Goal: Transaction & Acquisition: Purchase product/service

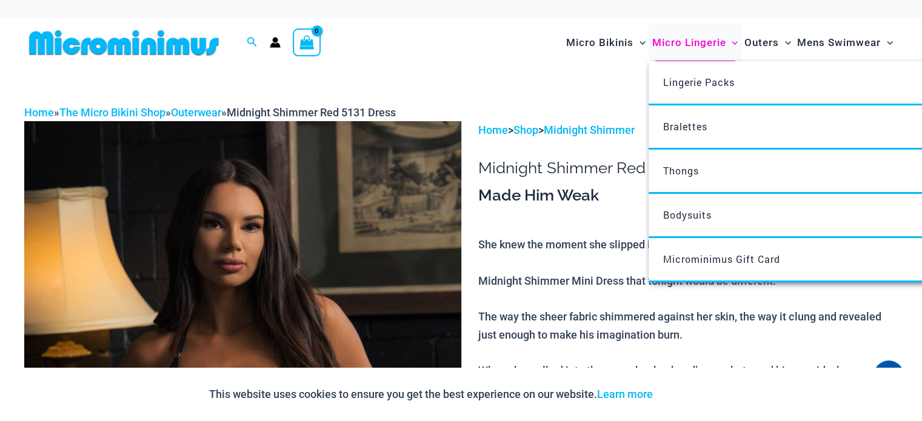
type input "**********"
click at [664, 38] on span "Micro Lingerie" at bounding box center [688, 42] width 74 height 31
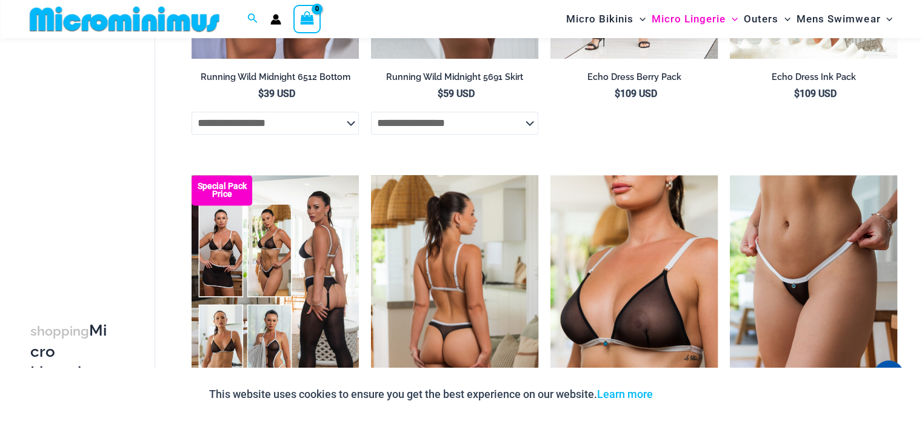
scroll to position [1992, 0]
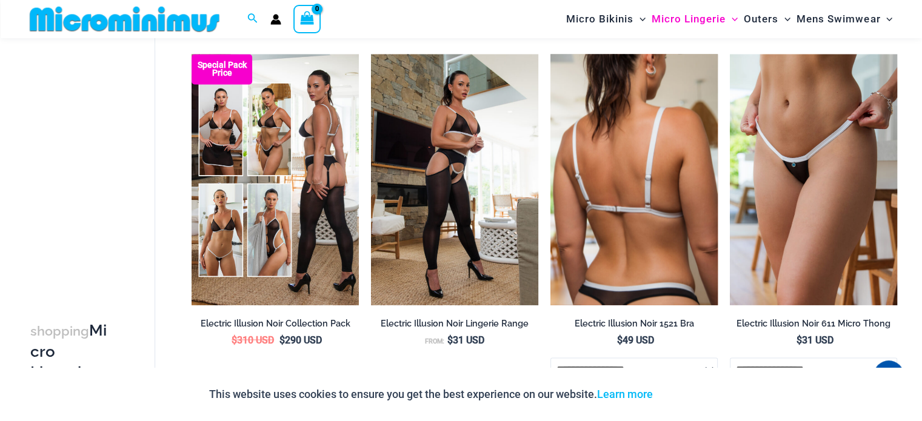
type input "**********"
click at [645, 167] on img at bounding box center [633, 179] width 167 height 251
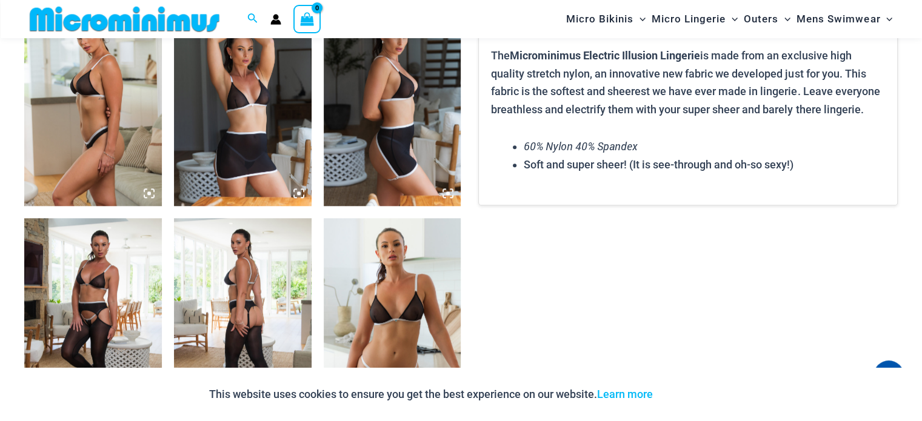
scroll to position [1025, 0]
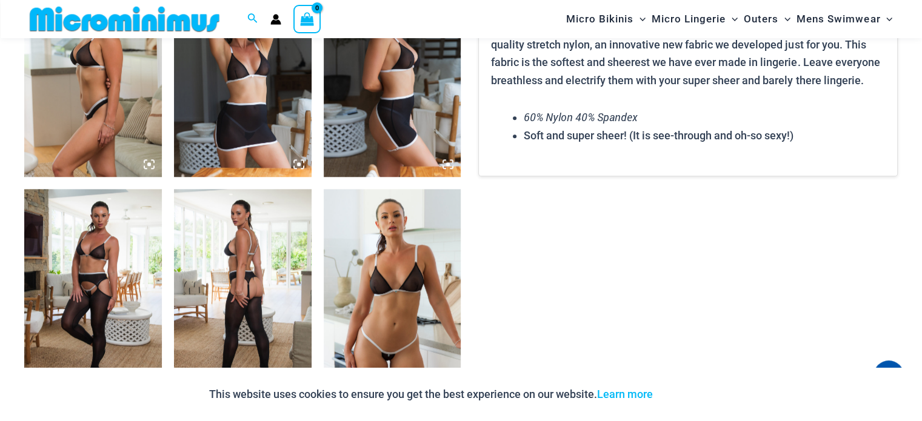
type input "**********"
click at [118, 248] on img at bounding box center [93, 292] width 138 height 206
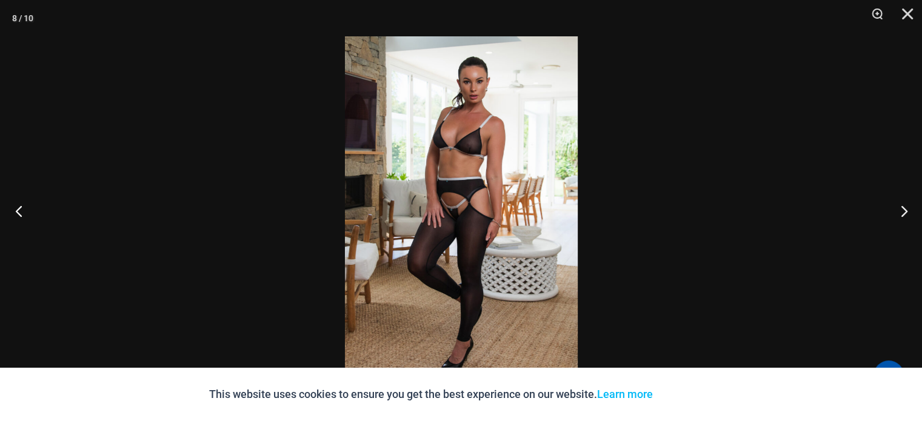
click at [10, 222] on button "Previous" at bounding box center [22, 211] width 45 height 61
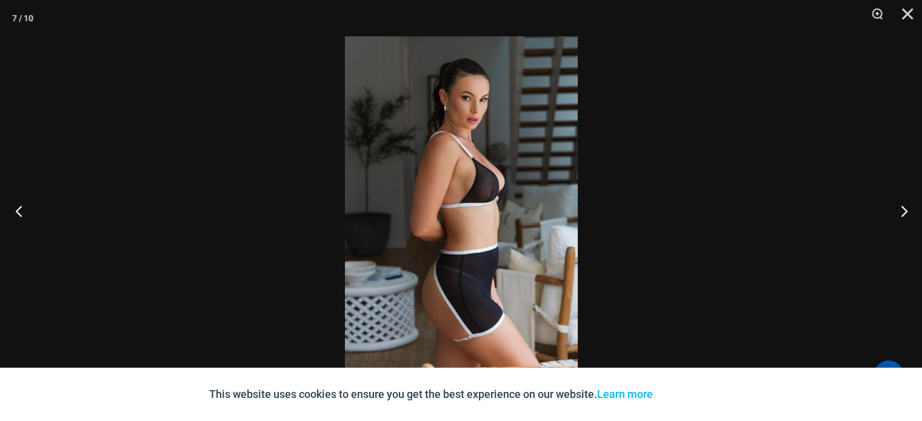
click at [10, 222] on button "Previous" at bounding box center [22, 211] width 45 height 61
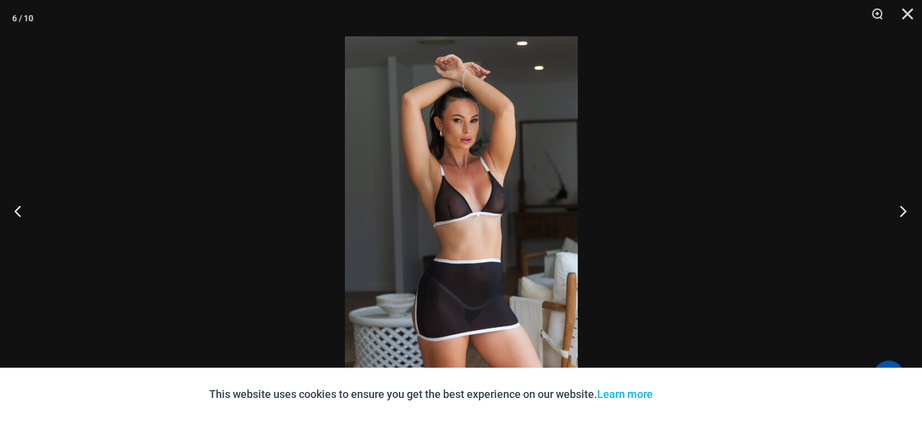
click at [891, 214] on button "Next" at bounding box center [898, 211] width 45 height 61
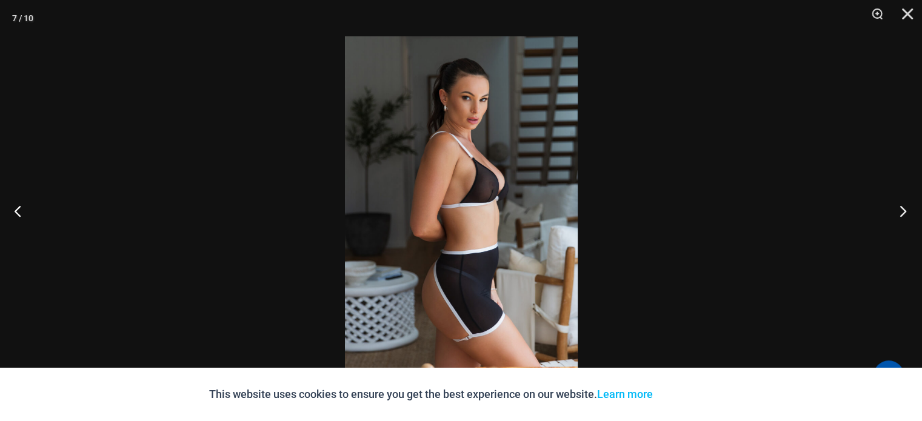
click at [891, 214] on button "Next" at bounding box center [898, 211] width 45 height 61
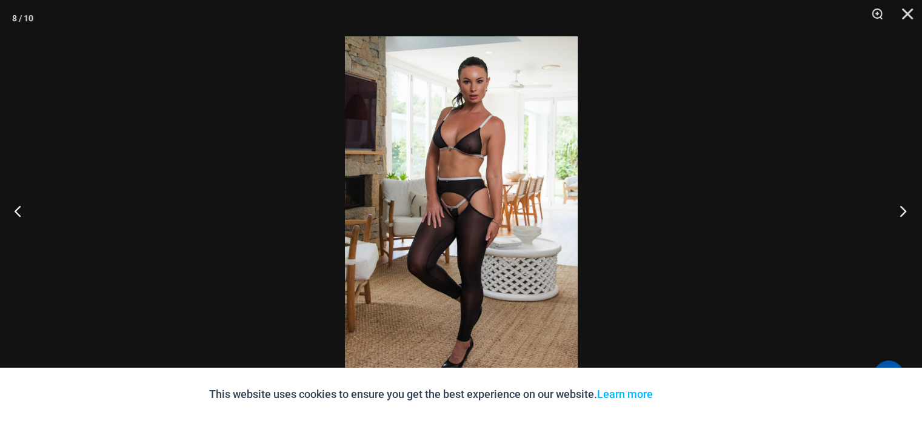
click at [894, 219] on button "Next" at bounding box center [898, 211] width 45 height 61
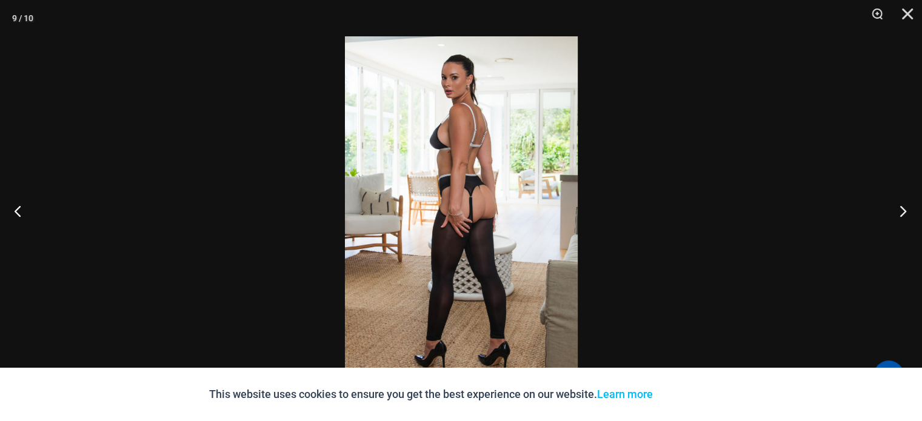
click at [894, 219] on button "Next" at bounding box center [898, 211] width 45 height 61
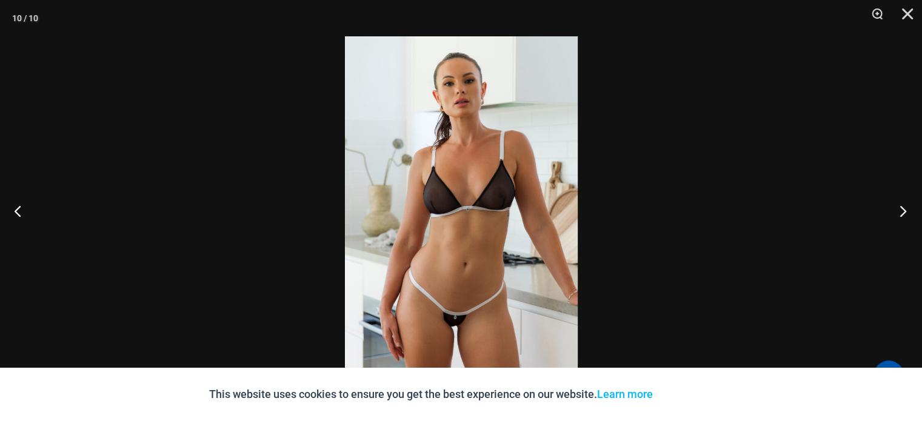
click at [894, 219] on button "Next" at bounding box center [898, 211] width 45 height 61
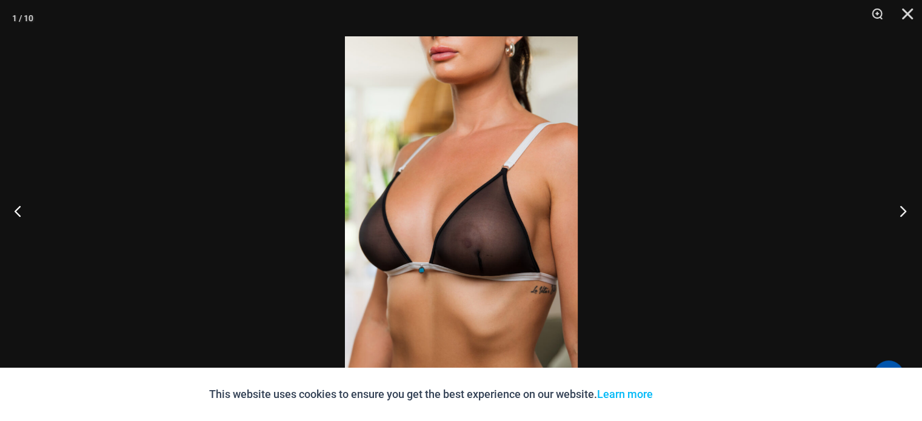
click at [894, 219] on button "Next" at bounding box center [898, 211] width 45 height 61
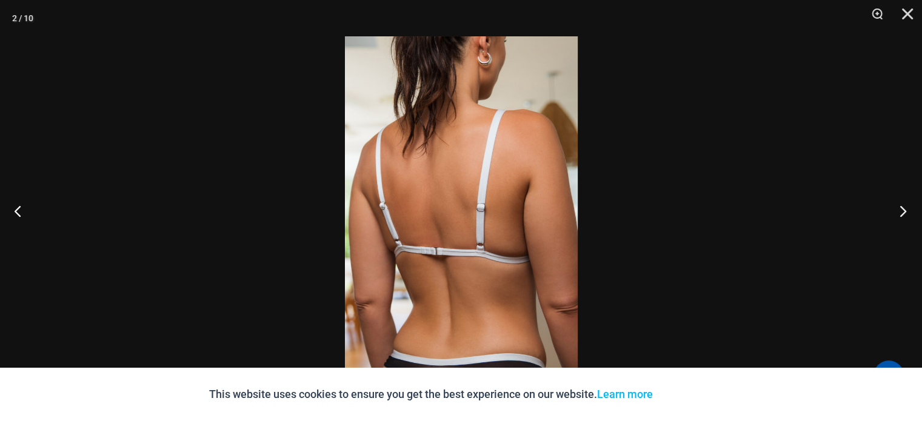
click at [894, 219] on button "Next" at bounding box center [898, 211] width 45 height 61
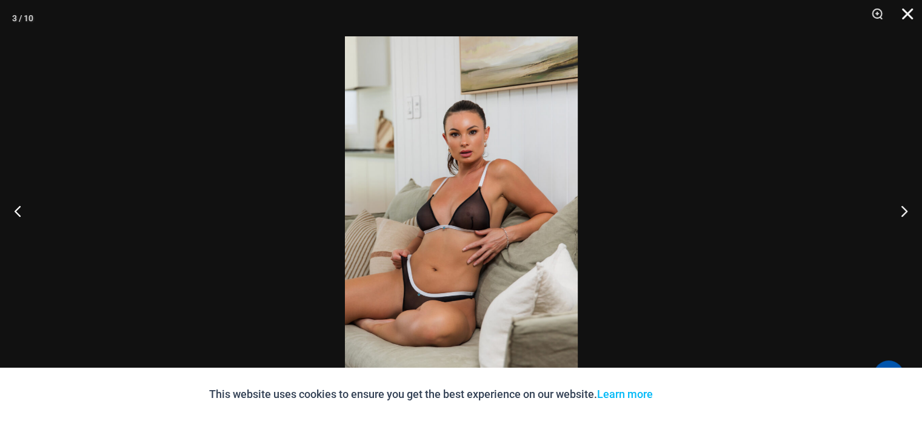
click at [911, 4] on button "Close" at bounding box center [903, 18] width 30 height 36
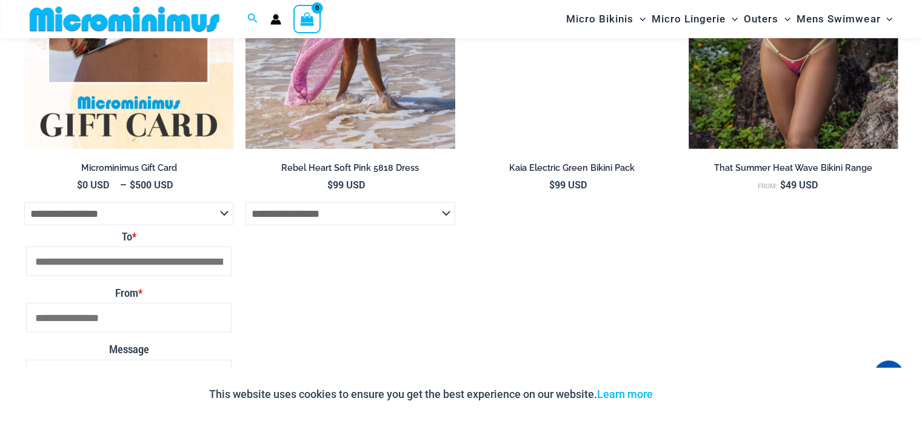
scroll to position [2722, 0]
